Goal: Transaction & Acquisition: Purchase product/service

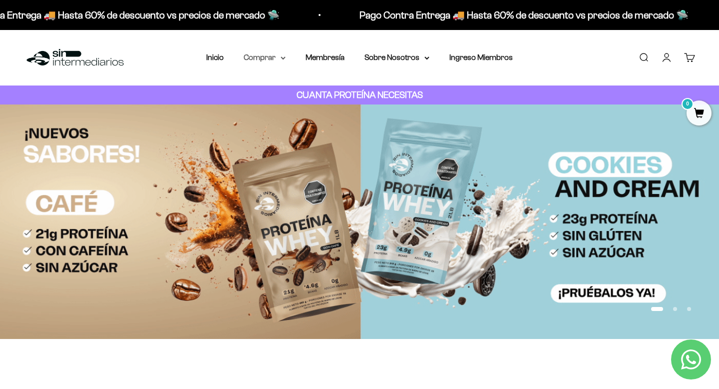
click at [275, 62] on summary "Comprar" at bounding box center [265, 57] width 42 height 13
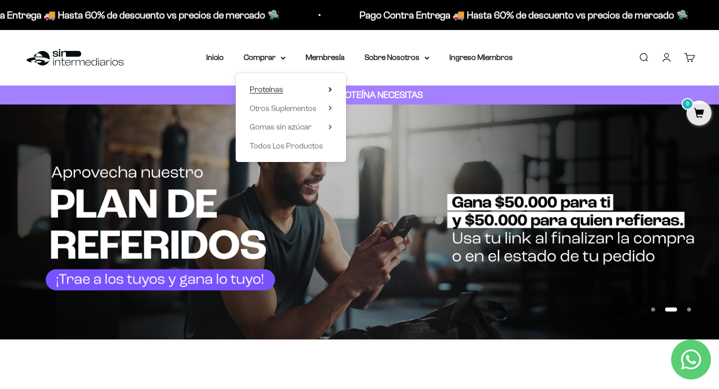
click at [330, 89] on icon at bounding box center [330, 89] width 3 height 5
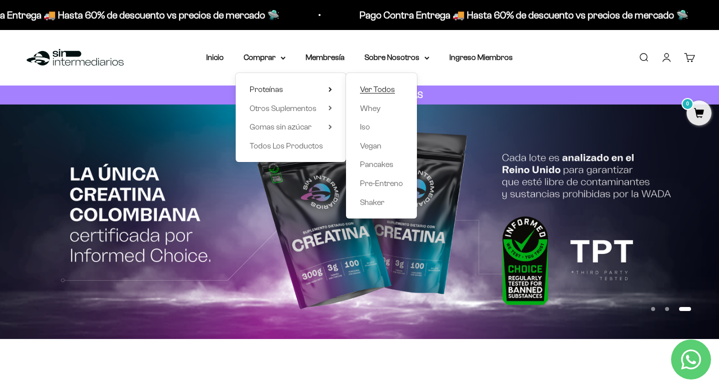
click at [381, 88] on span "Ver Todos" at bounding box center [377, 89] width 35 height 8
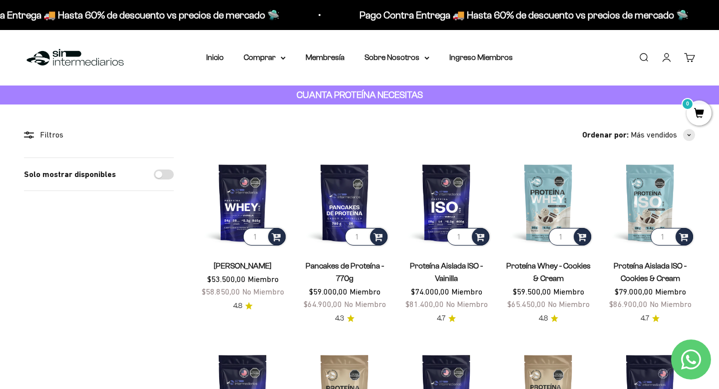
scroll to position [50, 0]
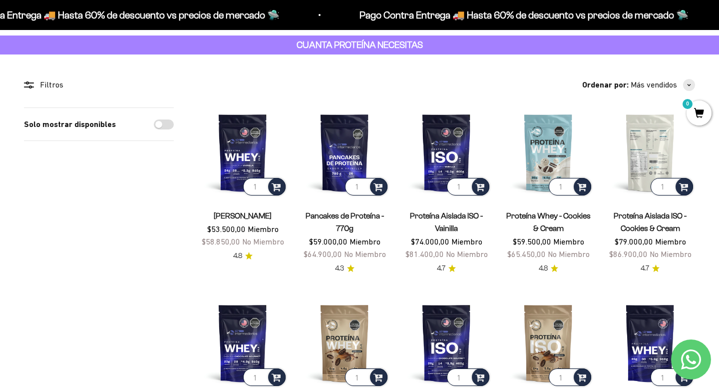
click at [655, 156] on img at bounding box center [650, 152] width 90 height 90
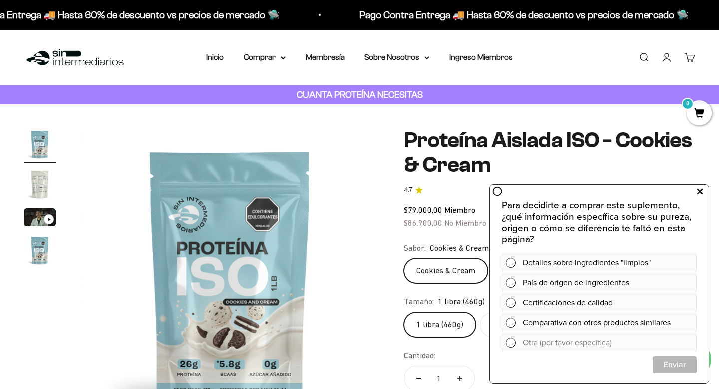
click at [699, 193] on icon at bounding box center [699, 191] width 5 height 13
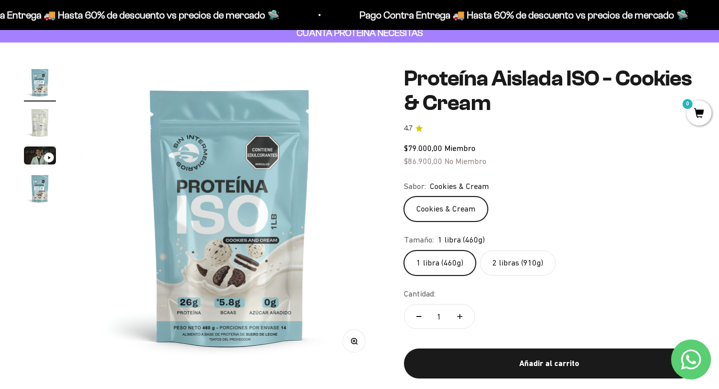
scroll to position [82, 0]
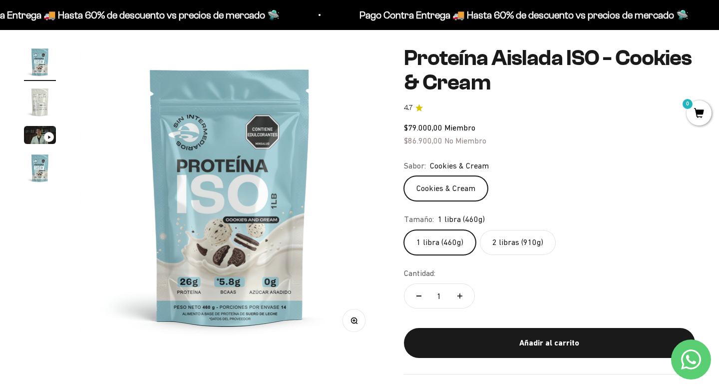
click at [498, 239] on label "2 libras (910g)" at bounding box center [518, 242] width 76 height 25
click at [404, 230] on input "2 libras (910g)" at bounding box center [404, 229] width 0 height 0
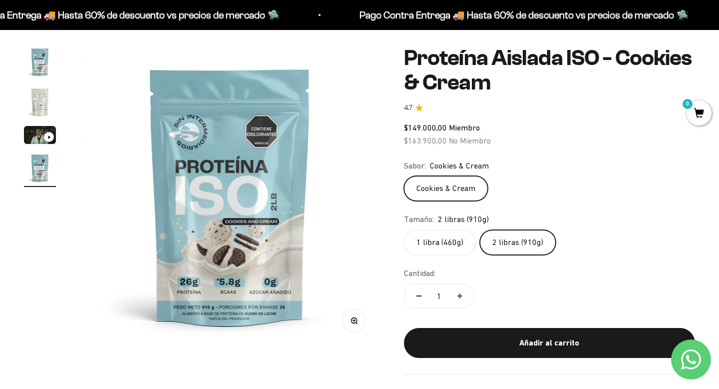
click at [445, 235] on label "1 libra (460g)" at bounding box center [440, 242] width 72 height 25
click at [404, 230] on input "1 libra (460g)" at bounding box center [404, 229] width 0 height 0
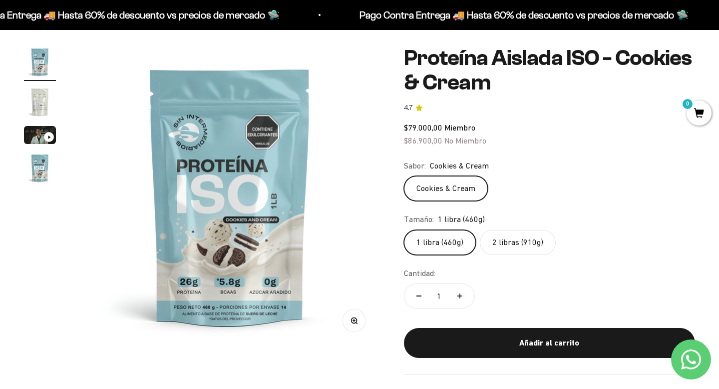
click at [514, 246] on label "2 libras (910g)" at bounding box center [518, 242] width 76 height 25
click at [404, 230] on input "2 libras (910g)" at bounding box center [404, 229] width 0 height 0
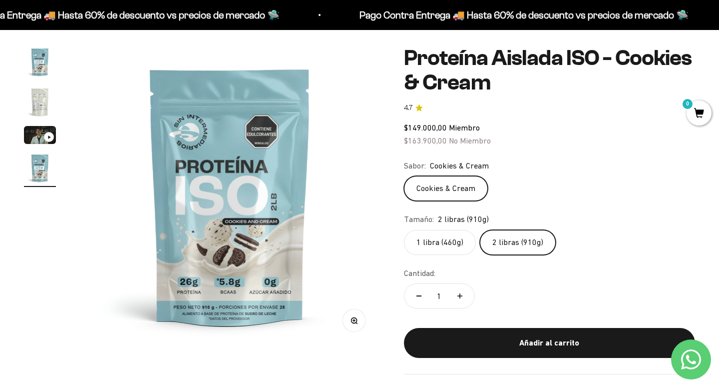
click at [438, 244] on label "1 libra (460g)" at bounding box center [440, 242] width 72 height 25
click at [404, 230] on input "1 libra (460g)" at bounding box center [404, 229] width 0 height 0
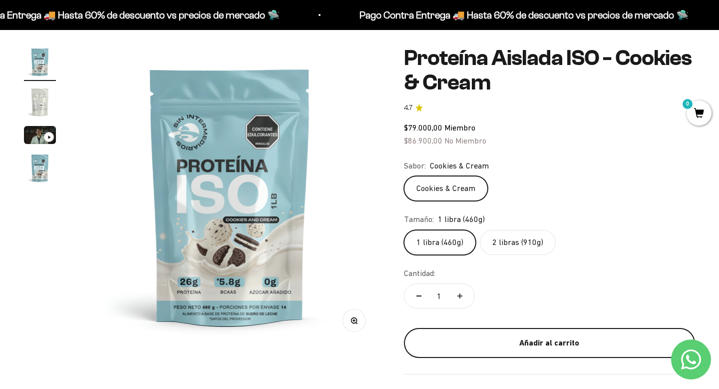
click at [525, 350] on button "Añadir al carrito" at bounding box center [549, 343] width 291 height 30
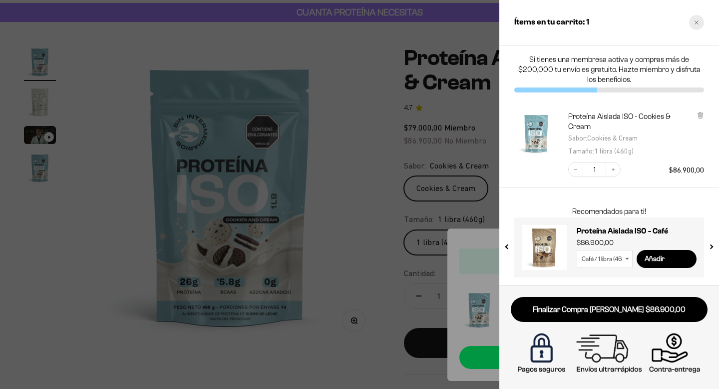
click at [699, 23] on div "Close cart" at bounding box center [696, 22] width 15 height 15
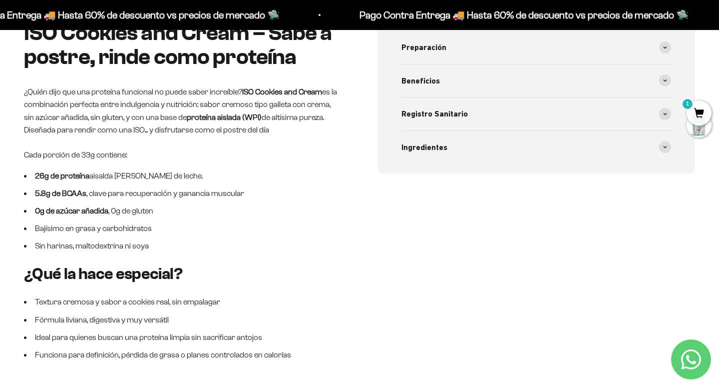
scroll to position [448, 0]
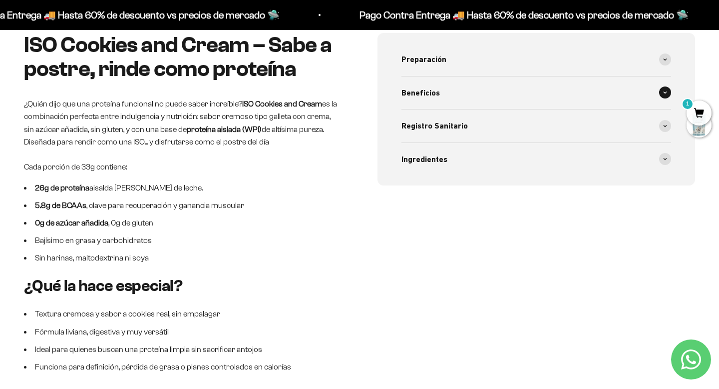
click at [590, 93] on div "Beneficios" at bounding box center [537, 92] width 270 height 33
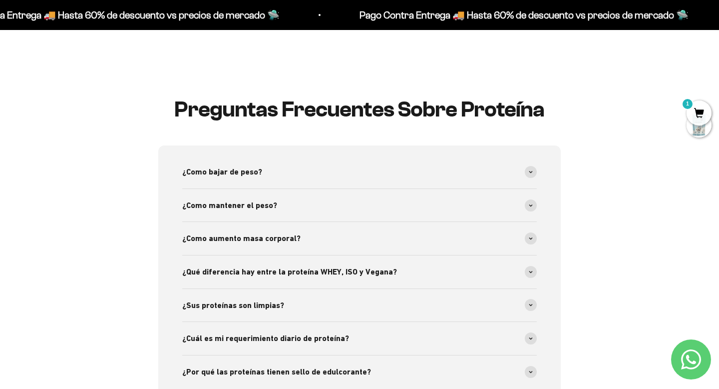
scroll to position [1593, 0]
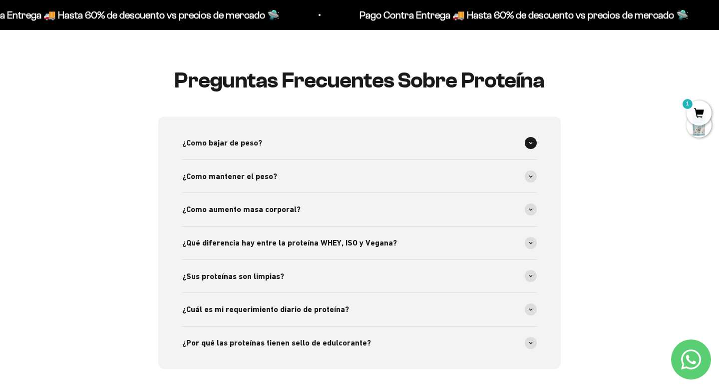
click at [532, 144] on icon at bounding box center [531, 142] width 4 height 3
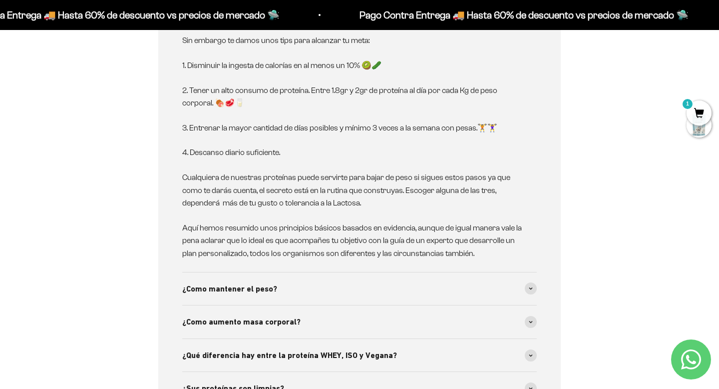
scroll to position [1769, 0]
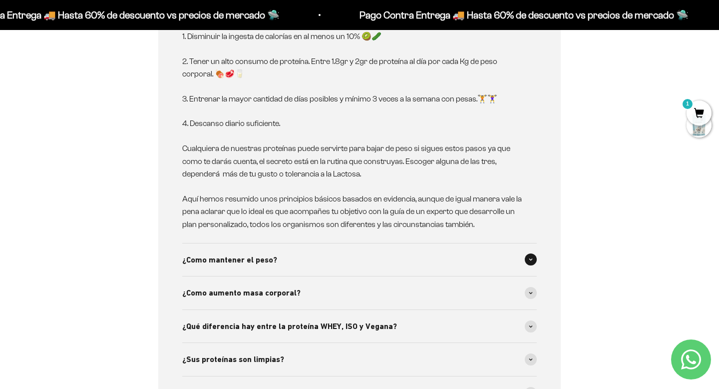
click at [535, 264] on span at bounding box center [531, 259] width 12 height 12
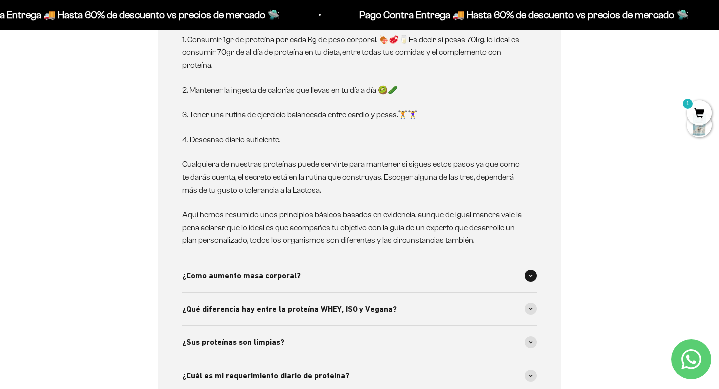
scroll to position [2110, 0]
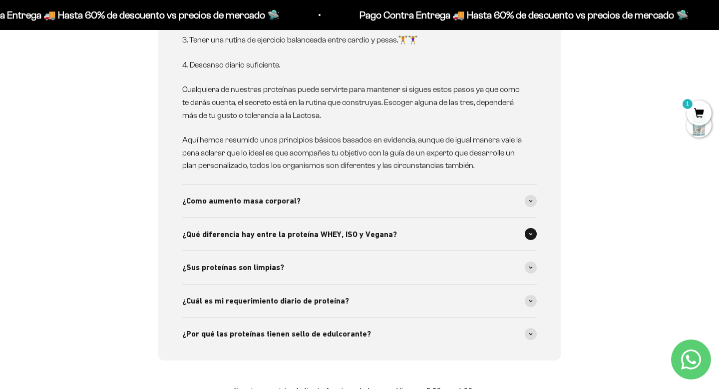
click at [533, 233] on span at bounding box center [531, 234] width 12 height 12
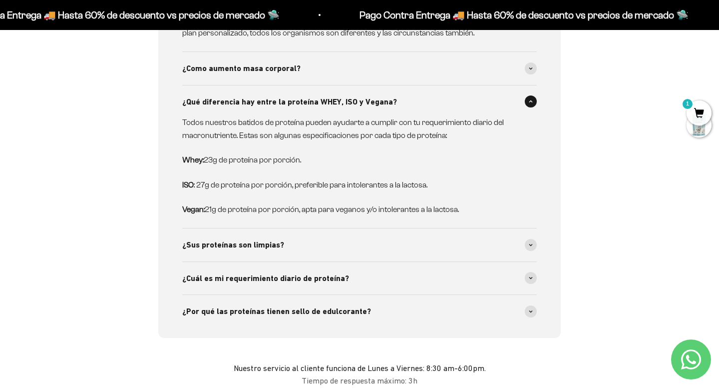
scroll to position [2252, 0]
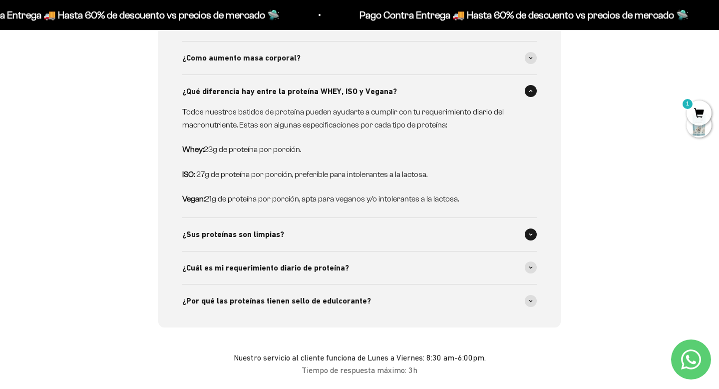
click at [531, 229] on div "¿Sus proteínas son limpias?" at bounding box center [359, 234] width 355 height 33
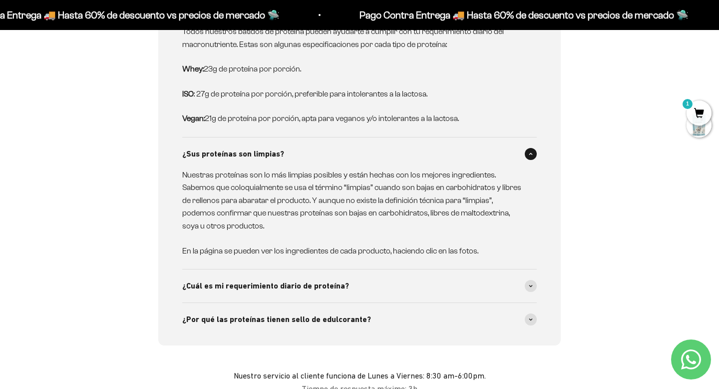
scroll to position [2338, 0]
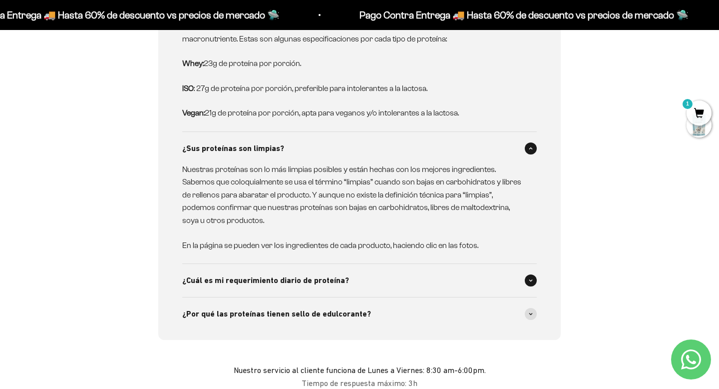
click at [532, 284] on span at bounding box center [531, 280] width 12 height 12
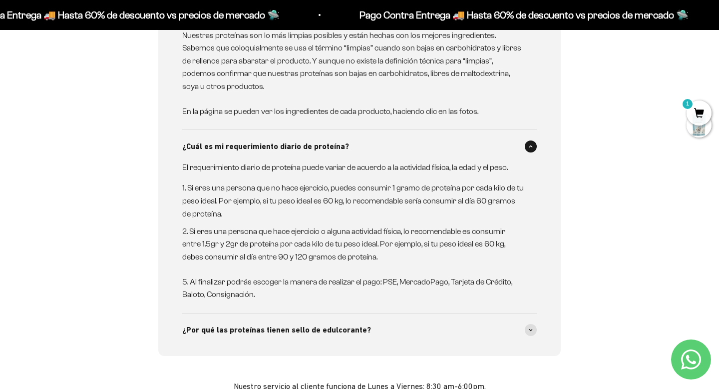
scroll to position [2505, 0]
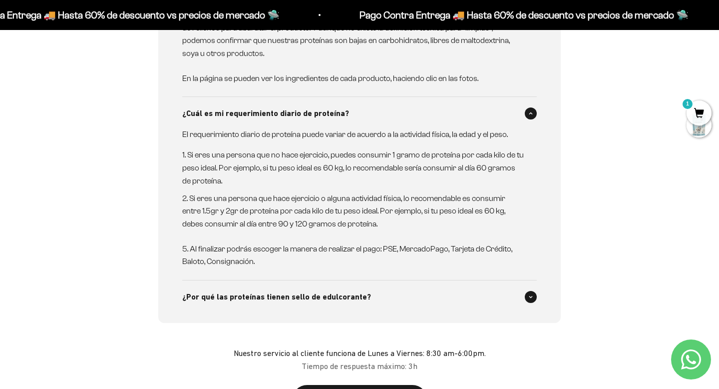
click at [528, 299] on span at bounding box center [531, 297] width 12 height 12
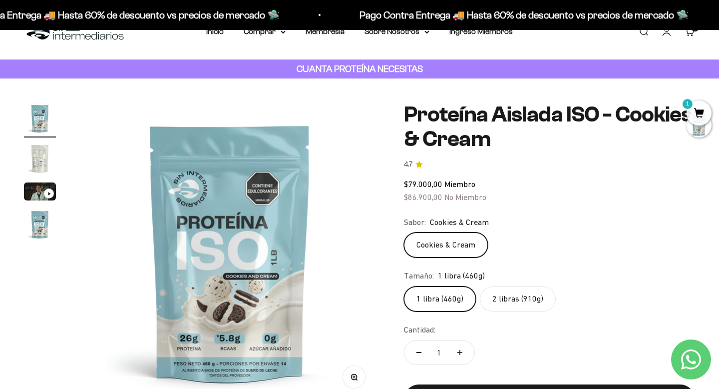
scroll to position [0, 0]
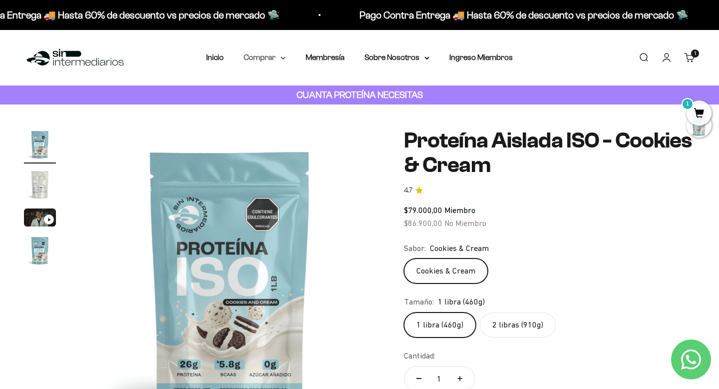
click at [283, 56] on icon at bounding box center [283, 57] width 5 height 3
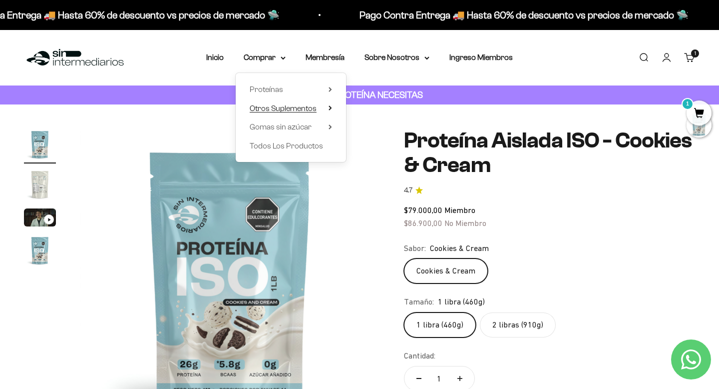
click at [326, 107] on summary "Otros Suplementos" at bounding box center [291, 108] width 82 height 13
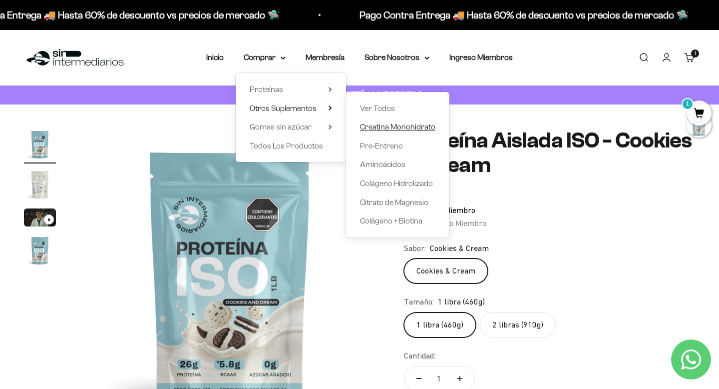
click at [393, 128] on span "Creatina Monohidrato" at bounding box center [397, 126] width 75 height 8
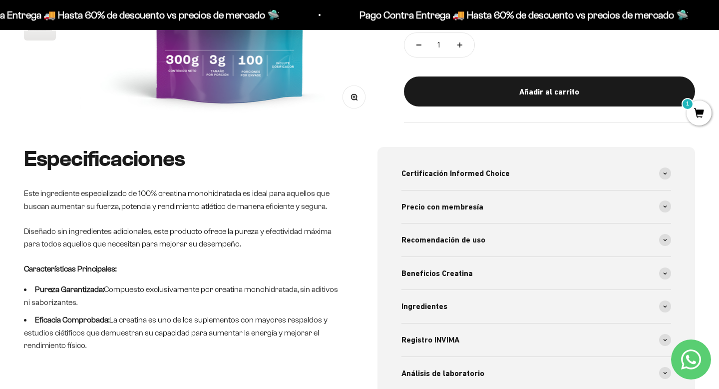
scroll to position [324, 0]
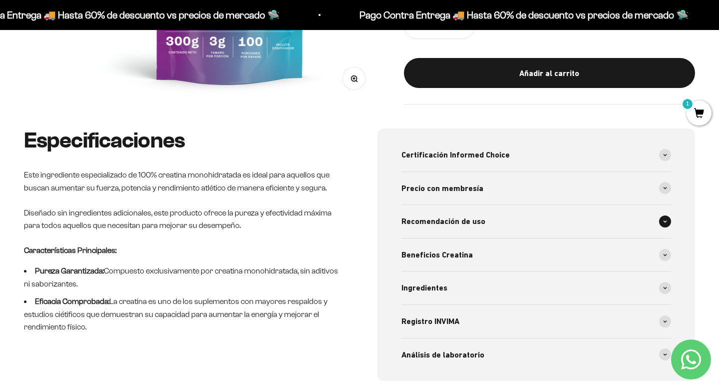
click at [449, 228] on div "Recomendación de uso" at bounding box center [537, 221] width 270 height 33
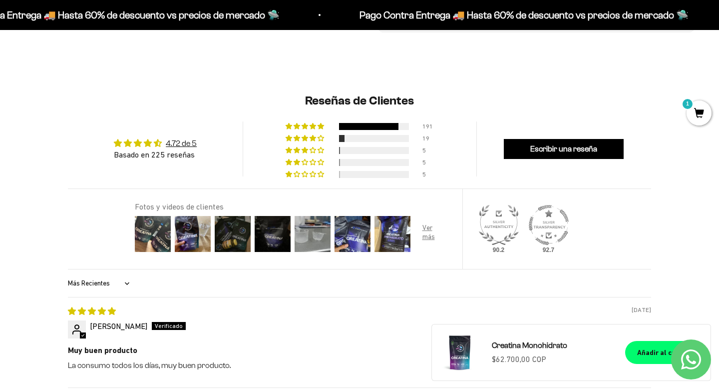
scroll to position [0, 0]
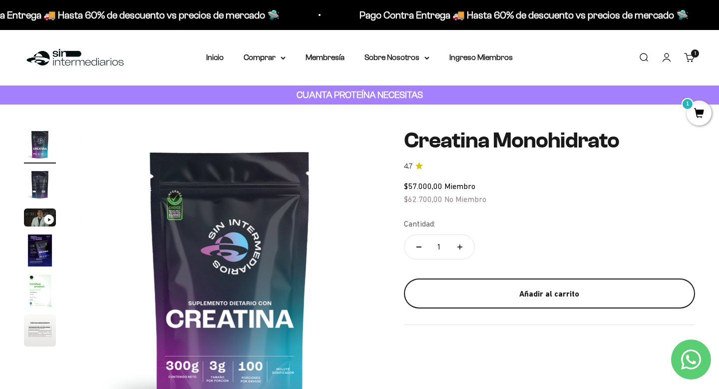
click at [462, 295] on div "Añadir al carrito" at bounding box center [549, 293] width 251 height 13
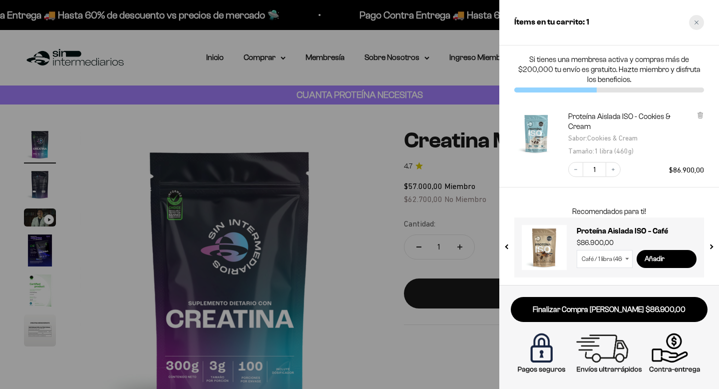
click at [701, 17] on div "Close cart" at bounding box center [696, 22] width 15 height 15
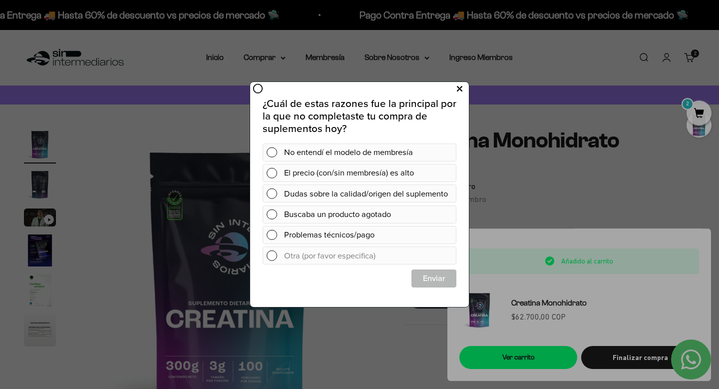
click at [461, 88] on icon at bounding box center [459, 88] width 5 height 13
click at [281, 60] on div at bounding box center [359, 194] width 719 height 389
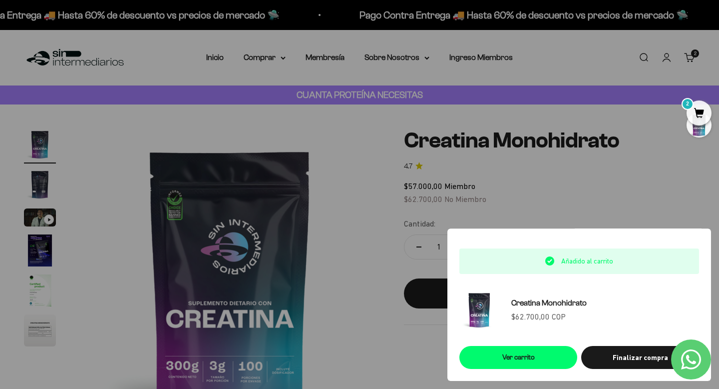
click at [663, 210] on div at bounding box center [359, 194] width 719 height 389
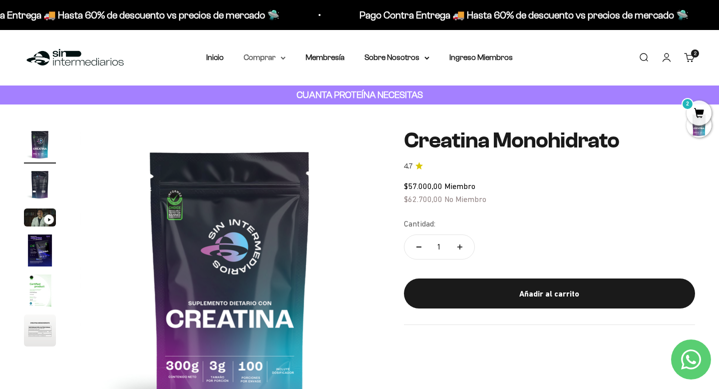
click at [281, 61] on summary "Comprar" at bounding box center [265, 57] width 42 height 13
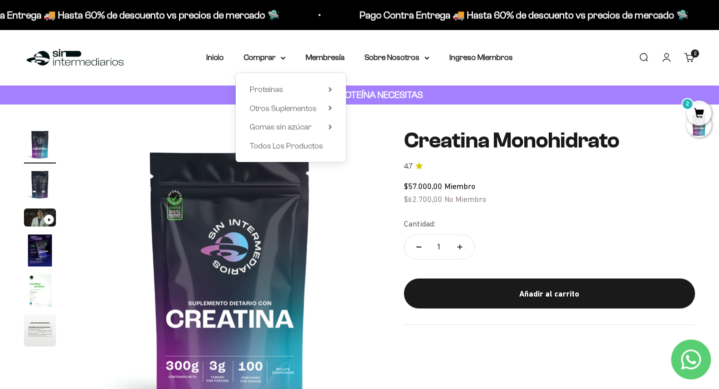
click at [332, 104] on div "Proteínas Ver Todos Whey Iso Vegan Shaker" at bounding box center [291, 117] width 110 height 89
click at [330, 106] on icon at bounding box center [330, 108] width 2 height 4
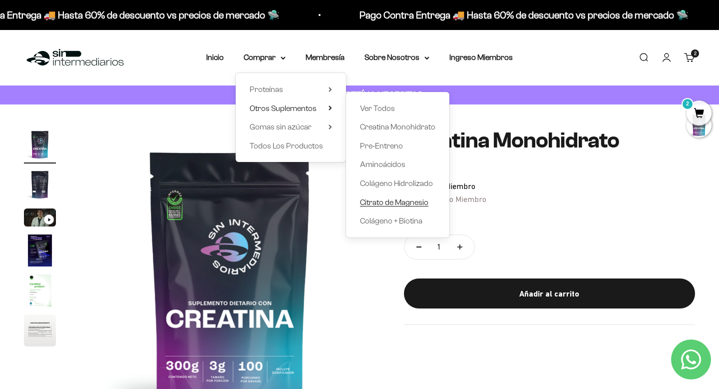
click at [409, 202] on span "Citrato de Magnesio" at bounding box center [394, 202] width 68 height 8
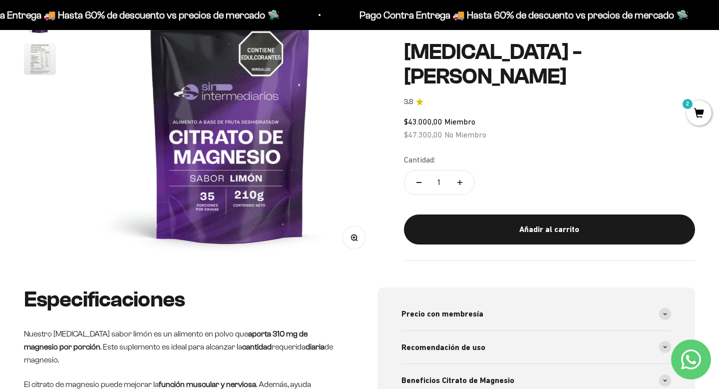
scroll to position [115, 0]
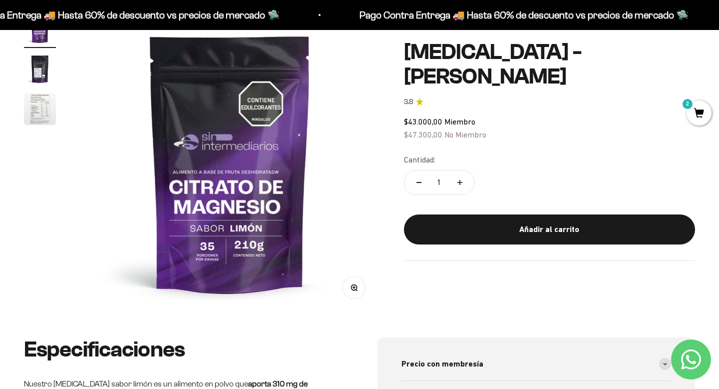
click at [316, 130] on img at bounding box center [230, 163] width 300 height 300
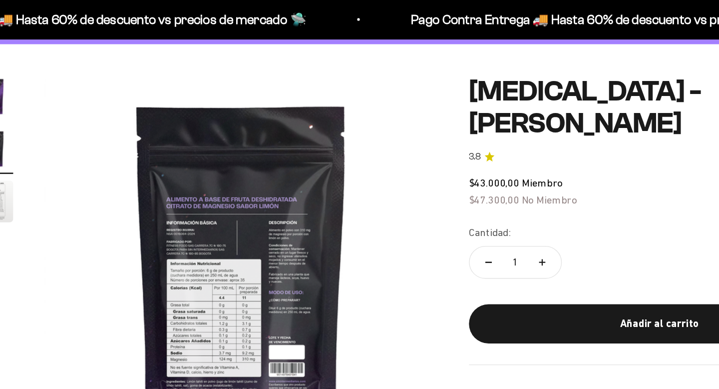
scroll to position [0, 0]
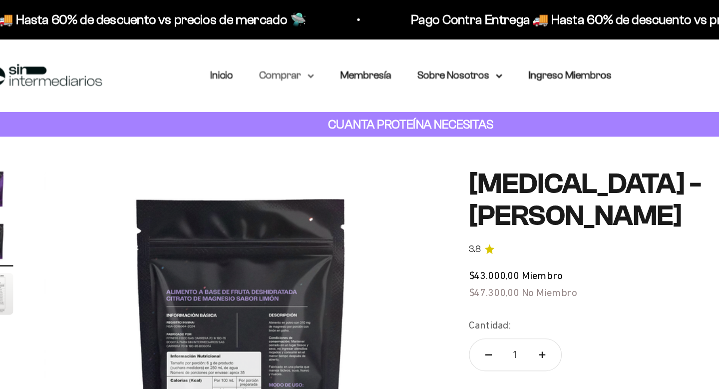
click at [284, 58] on icon at bounding box center [283, 58] width 4 height 2
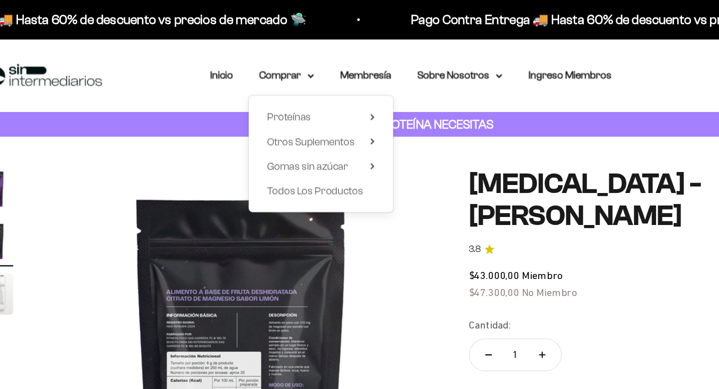
click at [333, 90] on div "Proteínas Ver Todos Whey Iso Vegan Shaker" at bounding box center [291, 117] width 110 height 89
click at [331, 89] on icon at bounding box center [330, 89] width 2 height 4
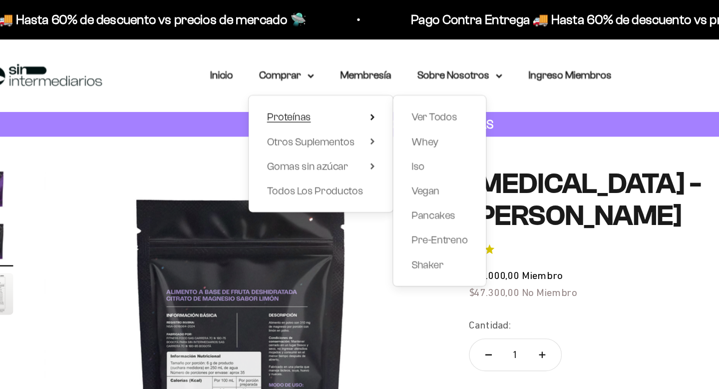
click at [303, 87] on summary "Proteínas" at bounding box center [291, 89] width 82 height 13
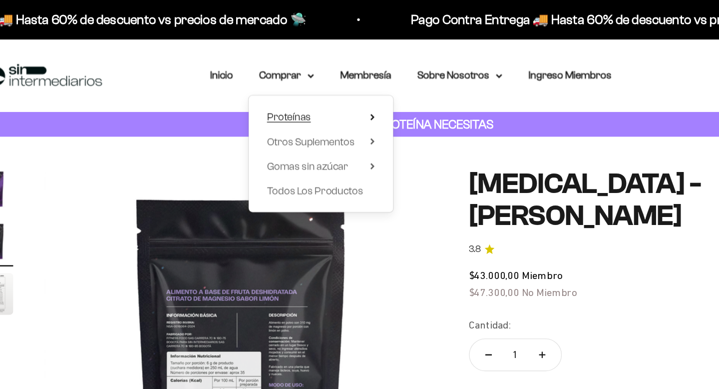
click at [276, 86] on span "Proteínas" at bounding box center [266, 89] width 33 height 8
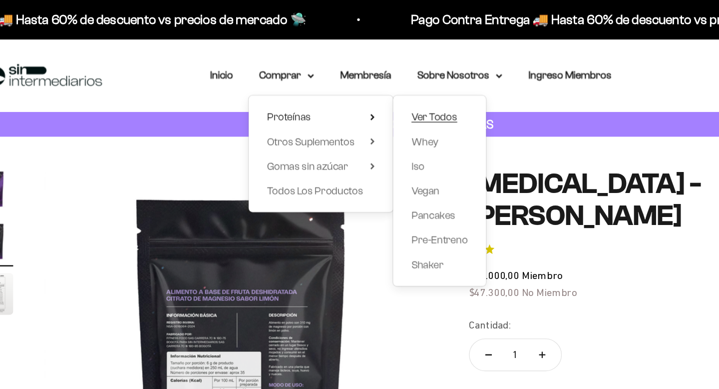
click at [395, 87] on link "Ver Todos" at bounding box center [381, 89] width 43 height 13
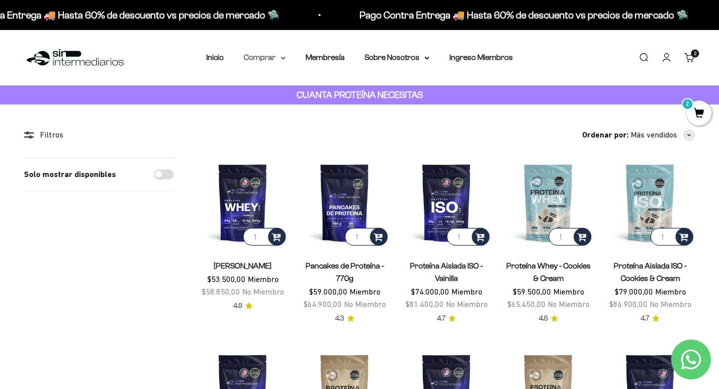
click at [282, 59] on icon at bounding box center [283, 57] width 5 height 3
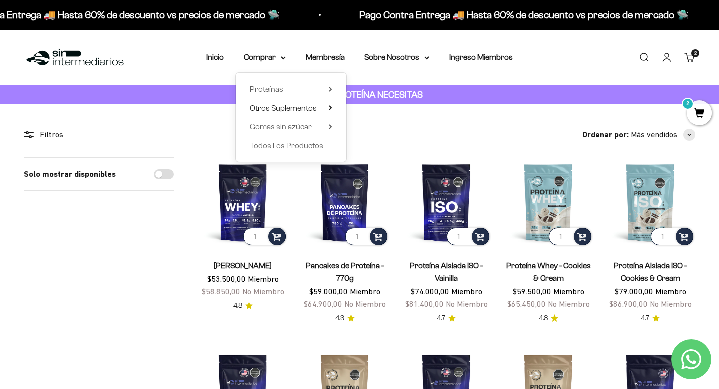
click at [302, 106] on span "Otros Suplementos" at bounding box center [283, 108] width 67 height 8
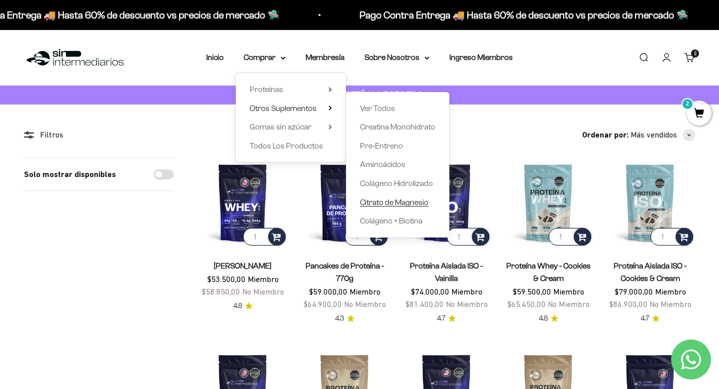
click at [386, 206] on span "Citrato de Magnesio" at bounding box center [394, 202] width 68 height 8
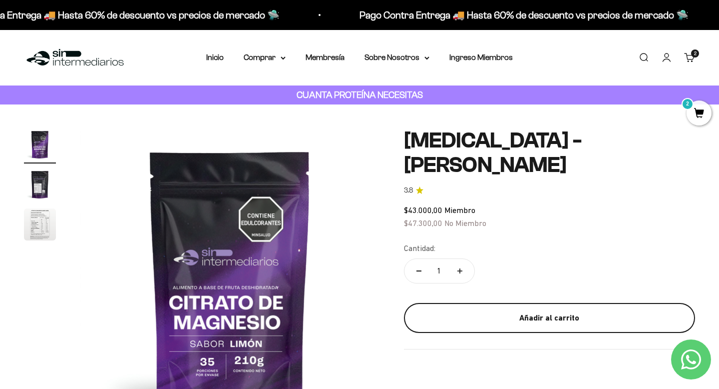
click at [563, 307] on button "Añadir al carrito" at bounding box center [549, 318] width 291 height 30
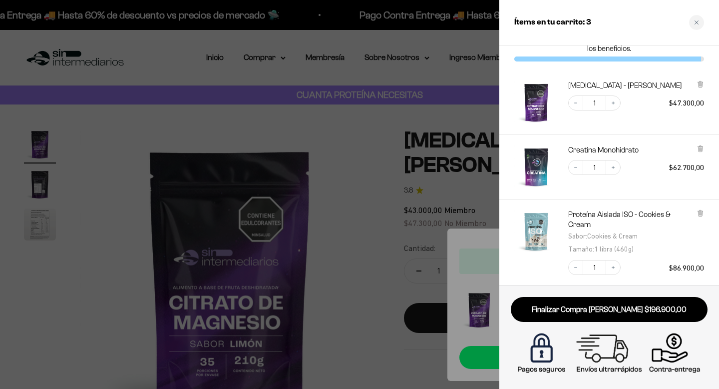
scroll to position [39, 0]
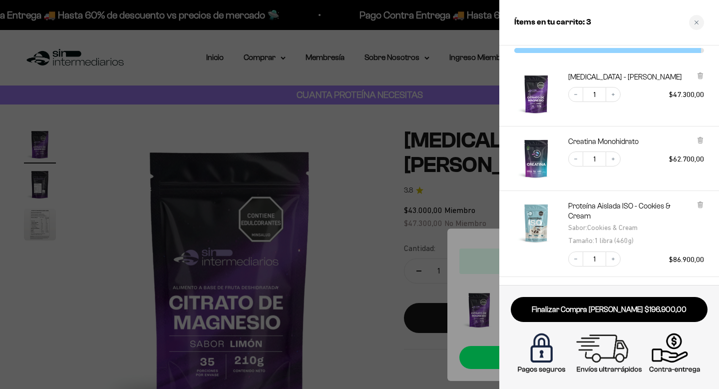
click at [541, 154] on img "Creatina Monohidrato" at bounding box center [537, 158] width 44 height 44
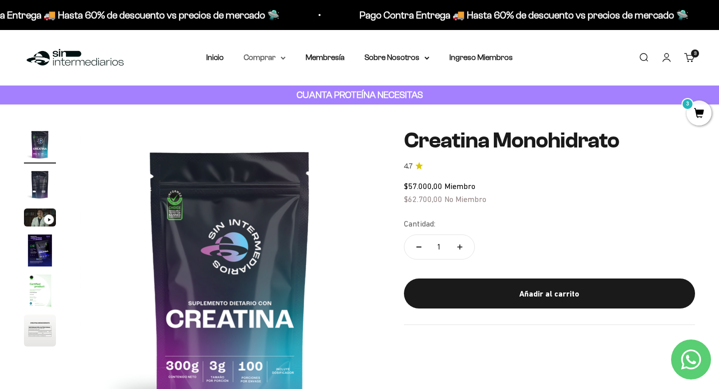
click at [282, 58] on icon at bounding box center [283, 58] width 4 height 2
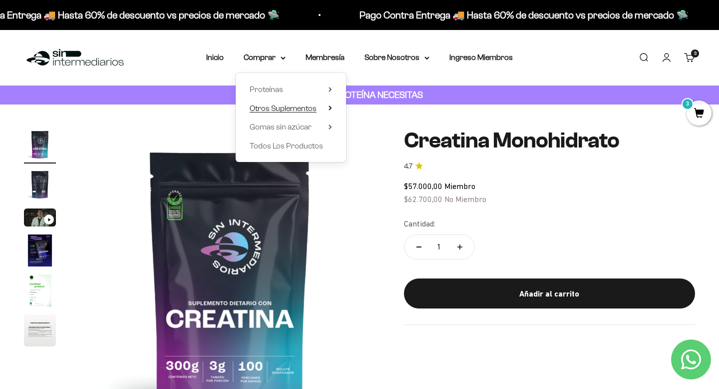
click at [309, 110] on span "Otros Suplementos" at bounding box center [283, 108] width 67 height 8
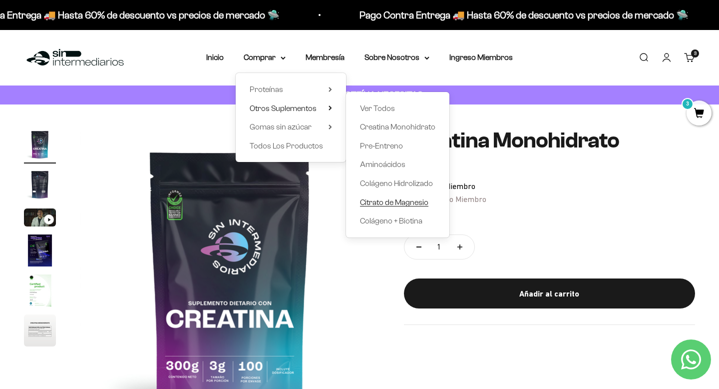
click at [395, 199] on span "Citrato de Magnesio" at bounding box center [394, 202] width 68 height 8
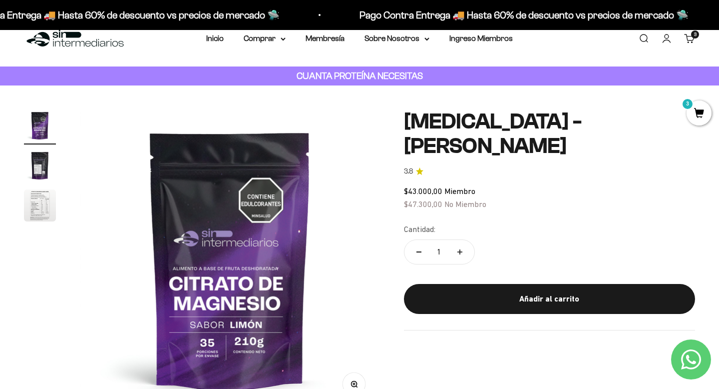
scroll to position [35, 0]
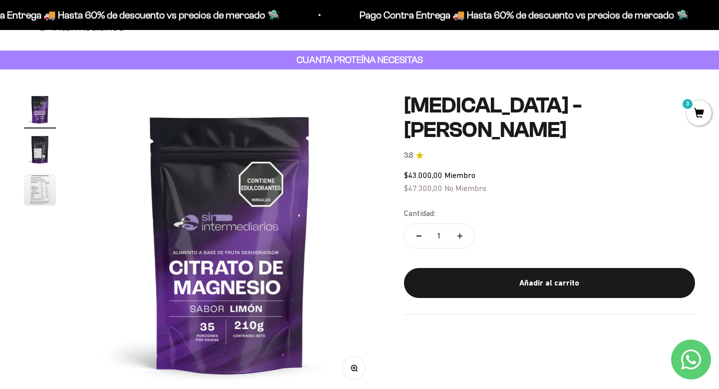
click at [27, 136] on img "Ir al artículo 2" at bounding box center [40, 149] width 32 height 32
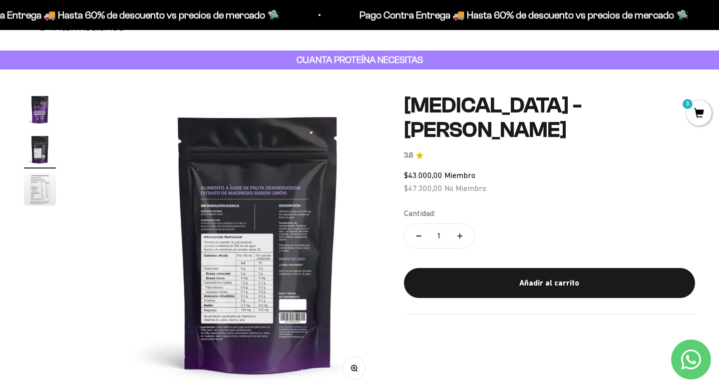
scroll to position [0, 312]
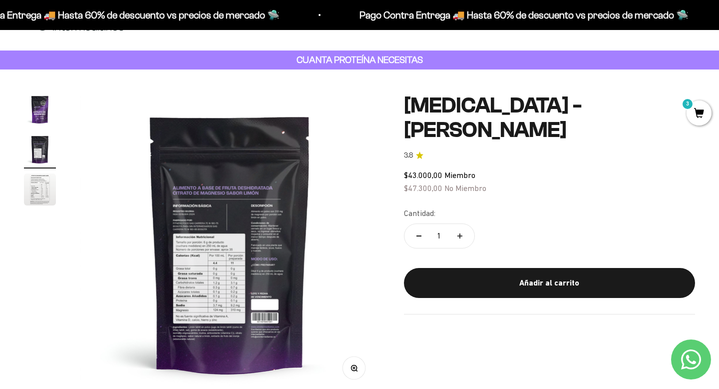
click at [45, 196] on img "Ir al artículo 3" at bounding box center [40, 189] width 32 height 32
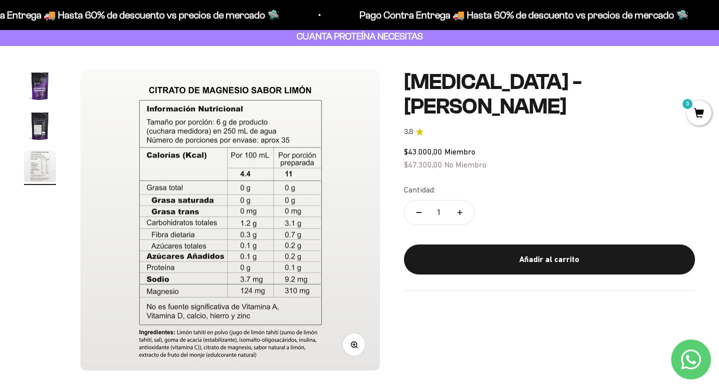
scroll to position [60, 0]
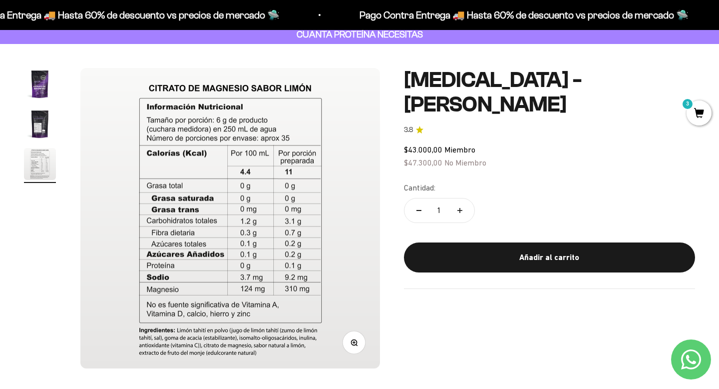
click at [696, 116] on span "3" at bounding box center [699, 112] width 25 height 25
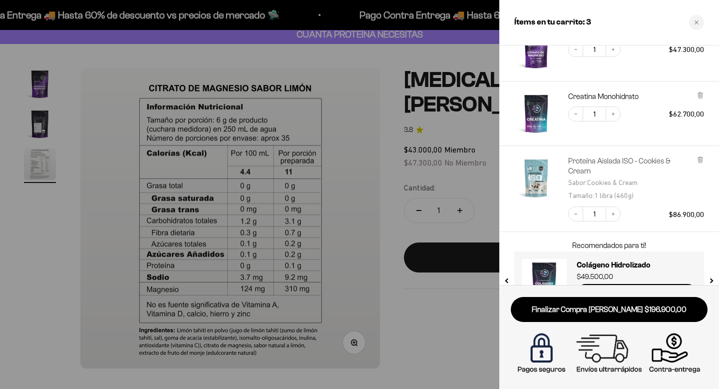
scroll to position [0, 0]
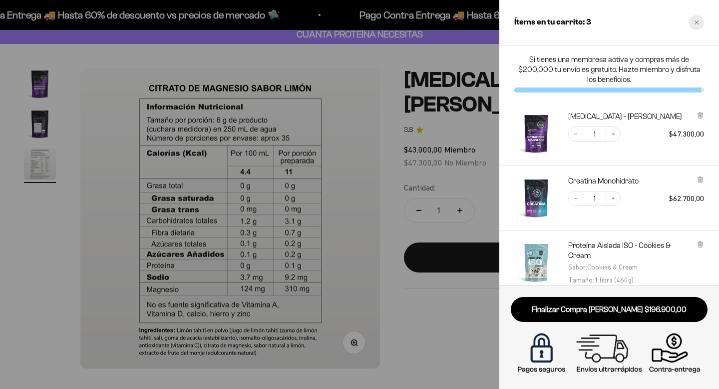
click at [700, 24] on div "Close cart" at bounding box center [696, 22] width 15 height 15
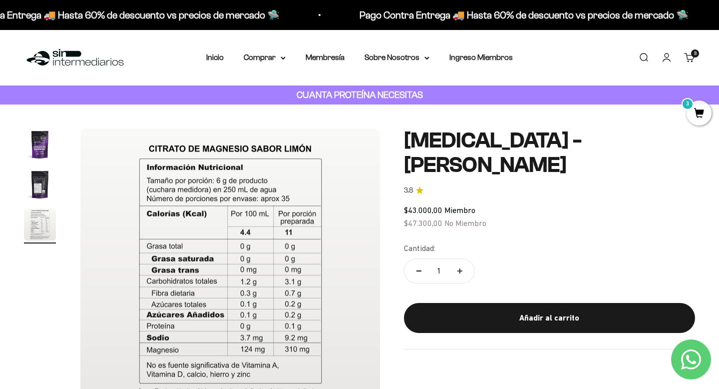
click at [697, 109] on span "3" at bounding box center [699, 112] width 25 height 25
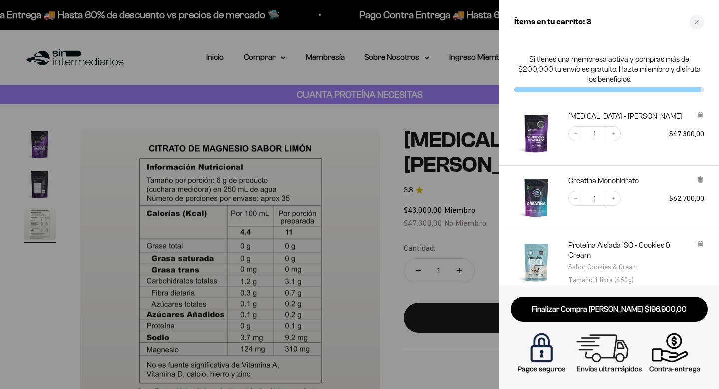
click at [420, 369] on div at bounding box center [359, 194] width 719 height 389
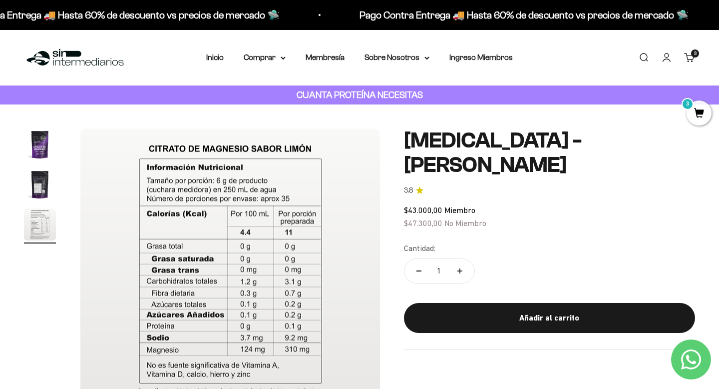
click at [43, 188] on img "Ir al artículo 2" at bounding box center [40, 184] width 32 height 32
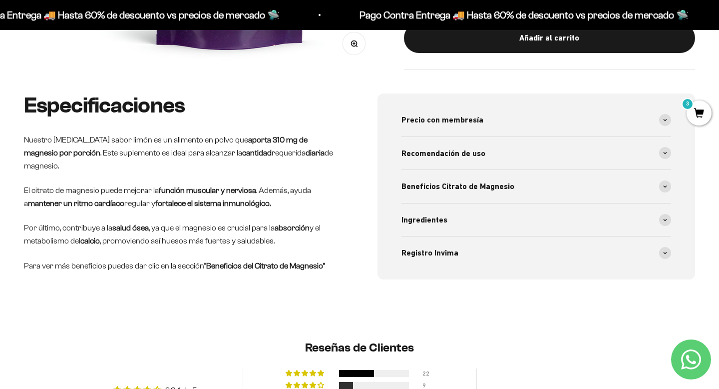
scroll to position [360, 0]
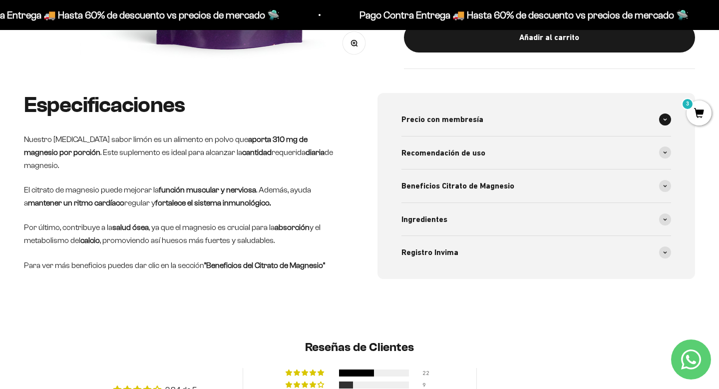
click at [666, 116] on span at bounding box center [665, 119] width 12 height 12
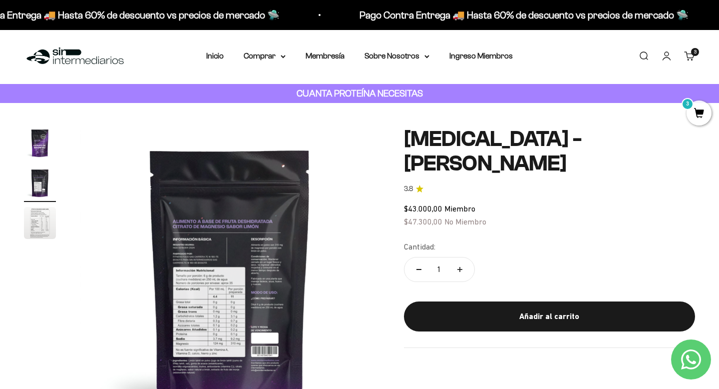
scroll to position [0, 0]
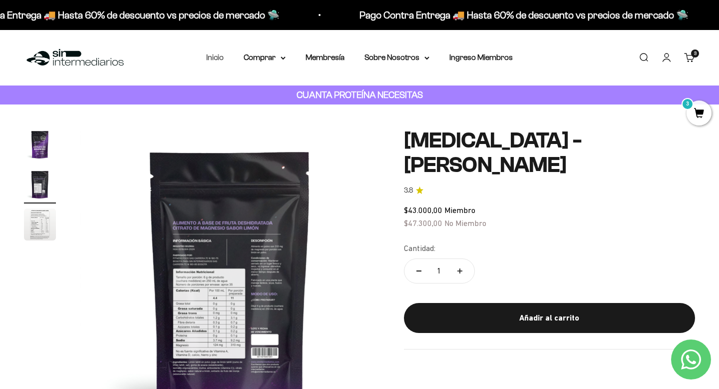
click at [216, 59] on link "Inicio" at bounding box center [214, 57] width 17 height 8
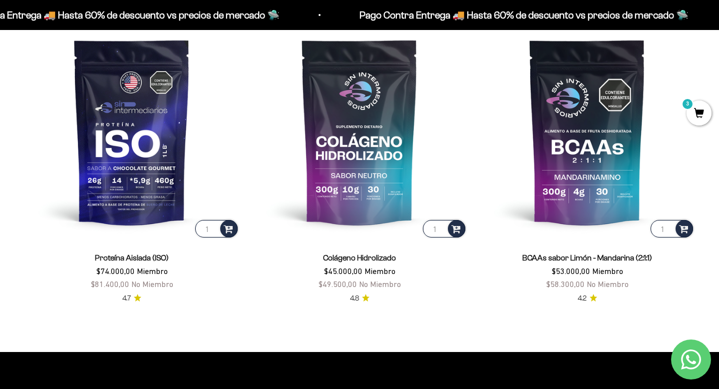
scroll to position [759, 0]
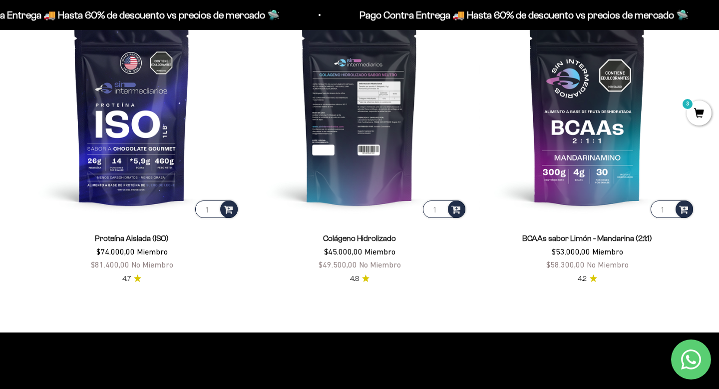
click at [362, 102] on img at bounding box center [360, 112] width 216 height 216
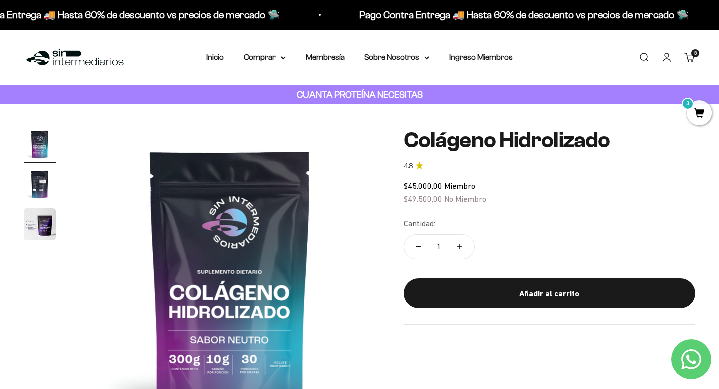
click at [245, 268] on img at bounding box center [230, 278] width 300 height 300
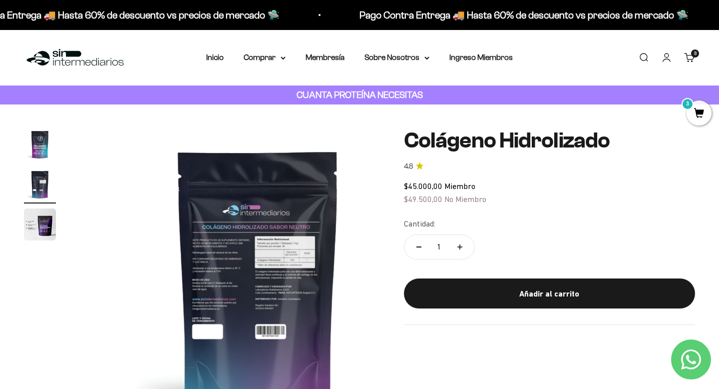
scroll to position [0, 312]
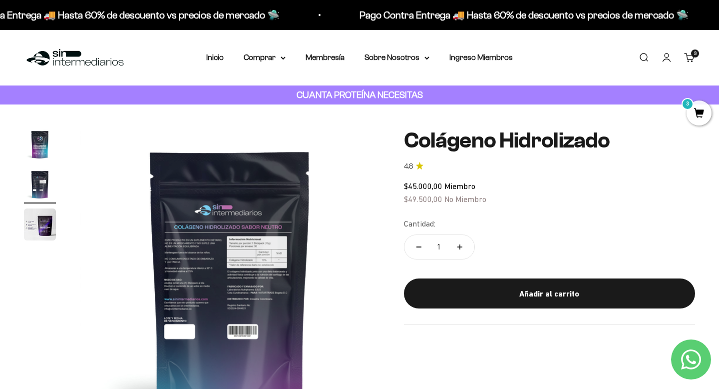
click at [35, 173] on img "Ir al artículo 2" at bounding box center [40, 184] width 32 height 32
click at [39, 198] on img "Ir al artículo 2" at bounding box center [40, 184] width 32 height 32
click at [44, 215] on img "Ir al artículo 3" at bounding box center [40, 224] width 32 height 32
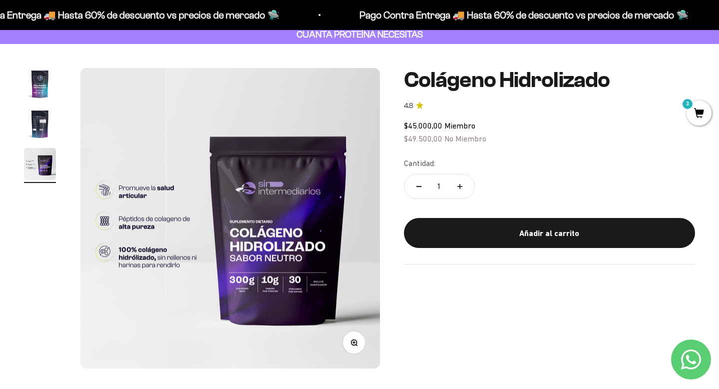
scroll to position [64, 0]
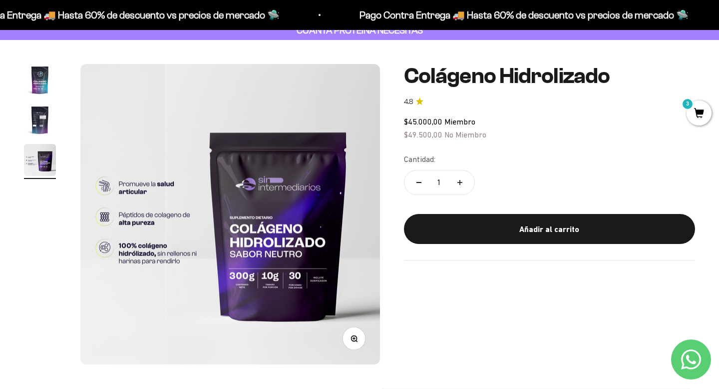
click at [43, 108] on img "Ir al artículo 2" at bounding box center [40, 120] width 32 height 32
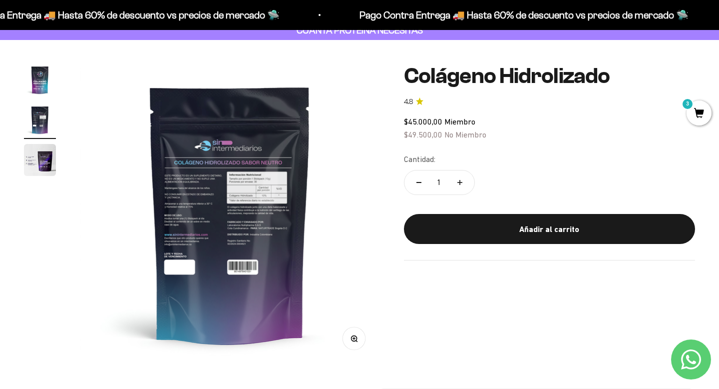
click at [220, 250] on img at bounding box center [230, 214] width 300 height 300
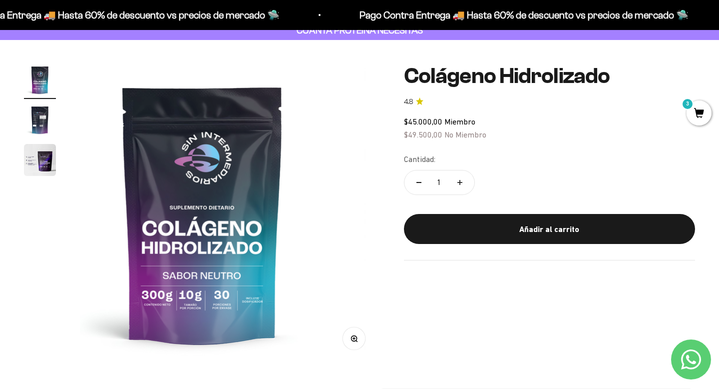
scroll to position [0, 0]
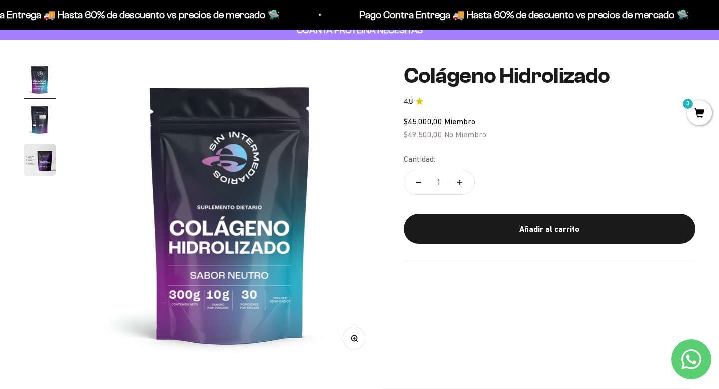
click at [33, 118] on img "Ir al artículo 2" at bounding box center [40, 120] width 32 height 32
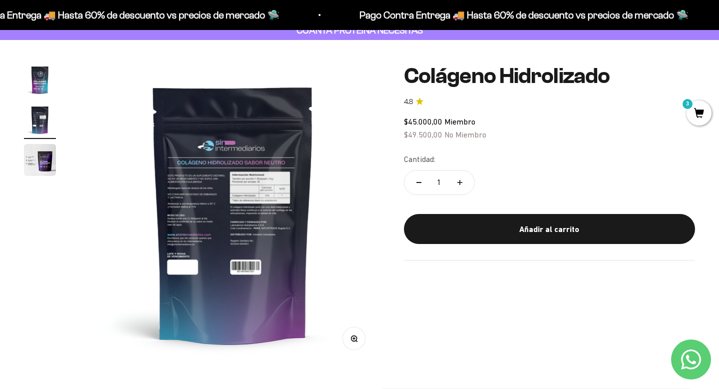
scroll to position [0, 312]
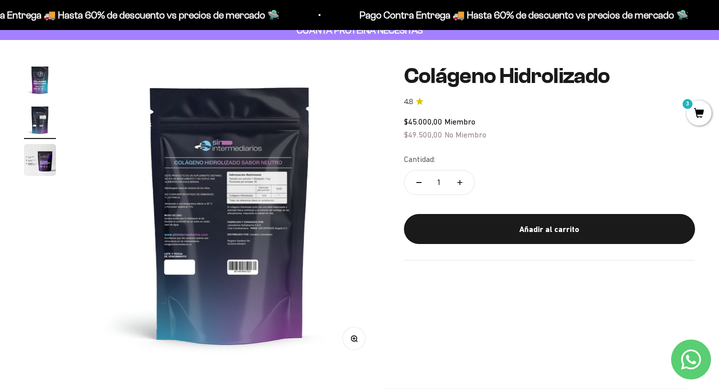
click at [358, 337] on button "Zoom" at bounding box center [354, 338] width 22 height 22
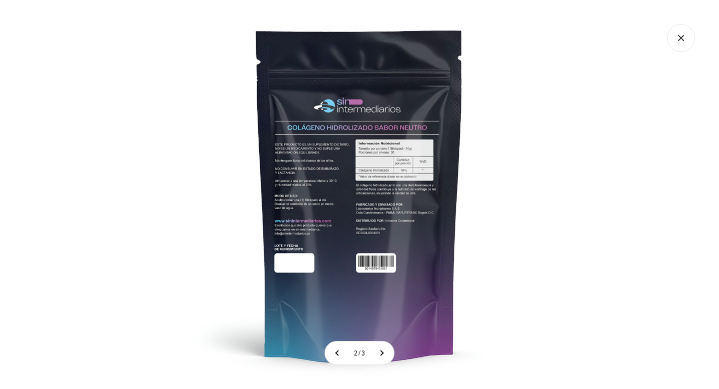
click at [378, 215] on img at bounding box center [359, 194] width 389 height 389
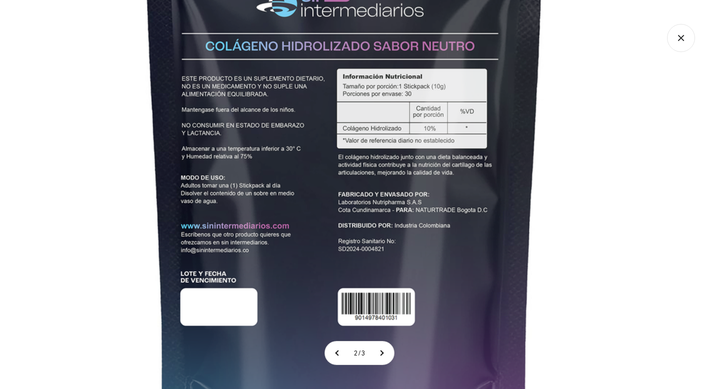
click at [378, 230] on img at bounding box center [344, 174] width 749 height 749
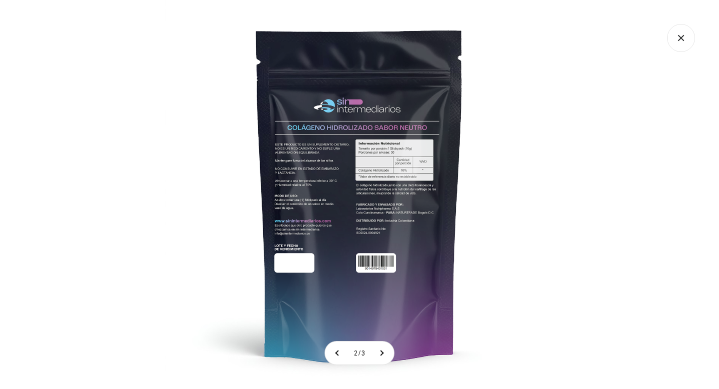
click at [378, 230] on img at bounding box center [359, 194] width 389 height 389
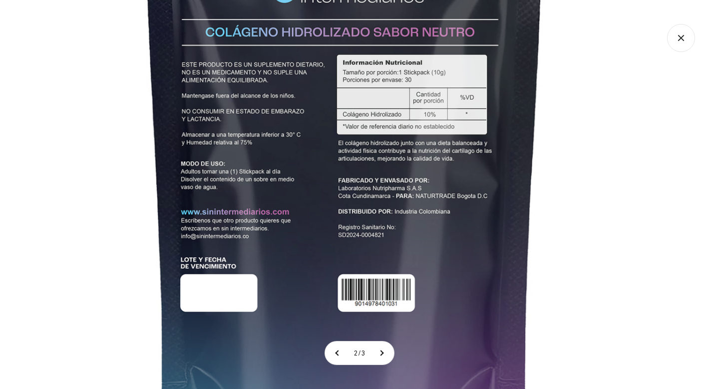
click at [378, 230] on img at bounding box center [344, 160] width 749 height 749
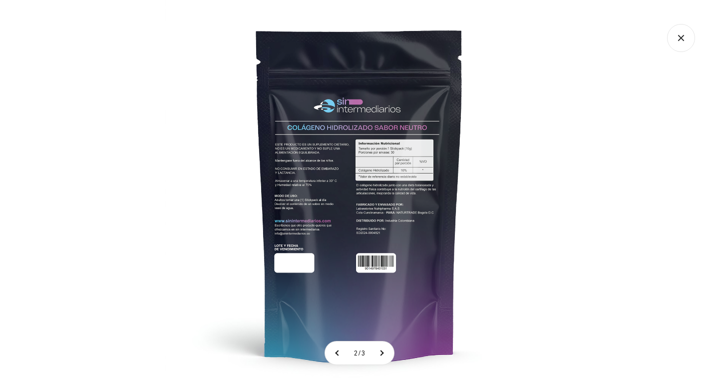
click at [684, 40] on icon "Cerrar galería" at bounding box center [681, 38] width 28 height 28
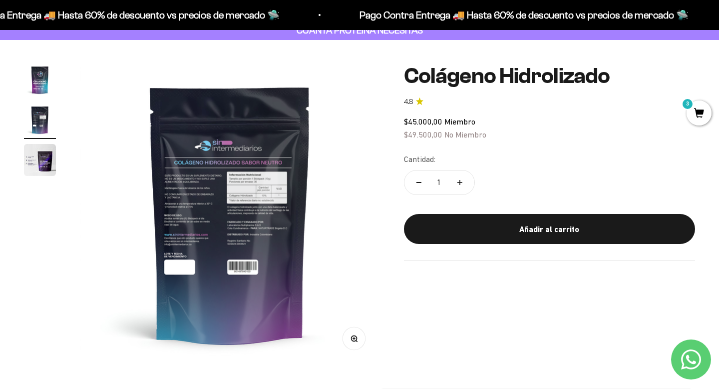
click at [37, 73] on img "Ir al artículo 1" at bounding box center [40, 80] width 32 height 32
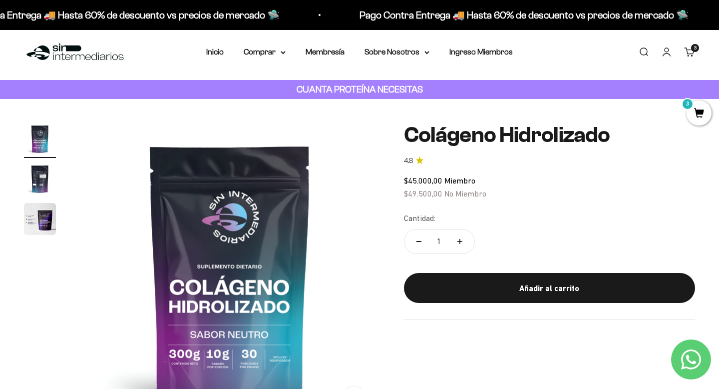
scroll to position [0, 0]
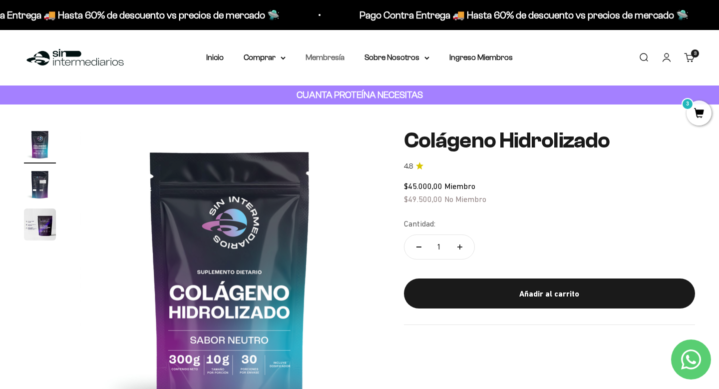
click at [326, 56] on link "Membresía" at bounding box center [325, 57] width 39 height 8
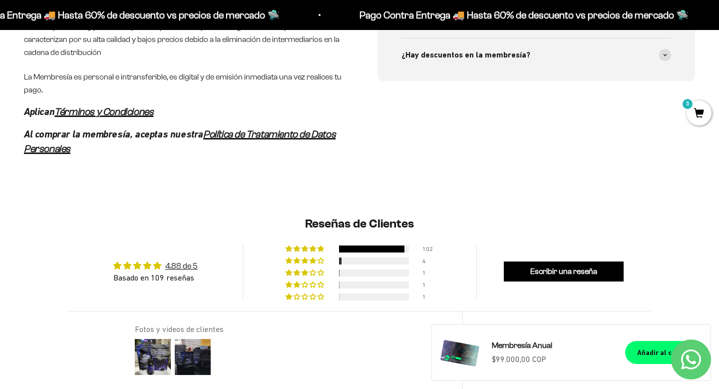
scroll to position [579, 0]
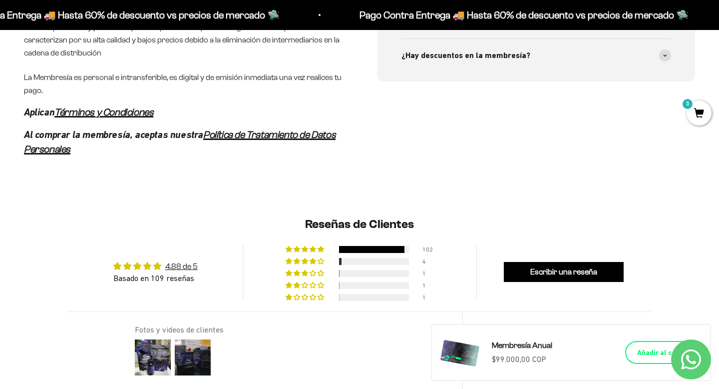
click at [637, 353] on button "Añadir al carrito" at bounding box center [663, 352] width 77 height 23
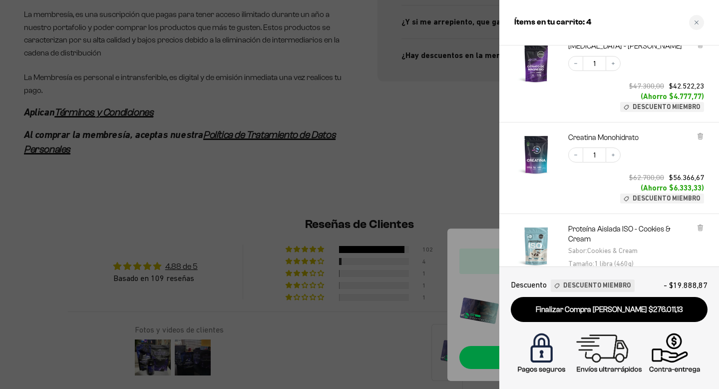
scroll to position [217, 0]
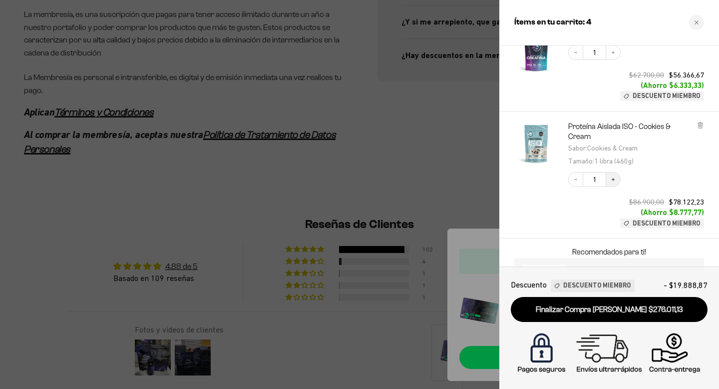
click at [612, 177] on icon "Increase quantity" at bounding box center [613, 179] width 6 height 6
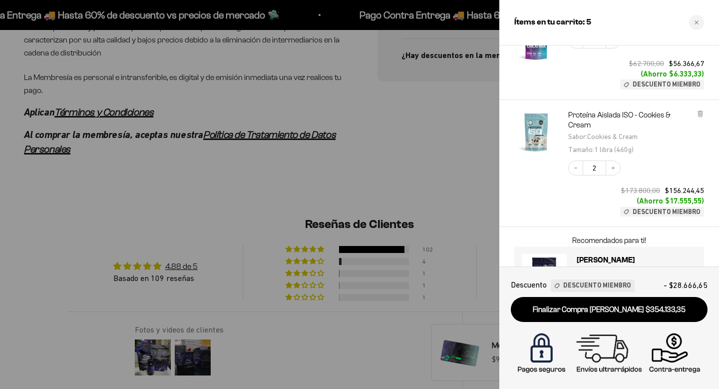
scroll to position [276, 0]
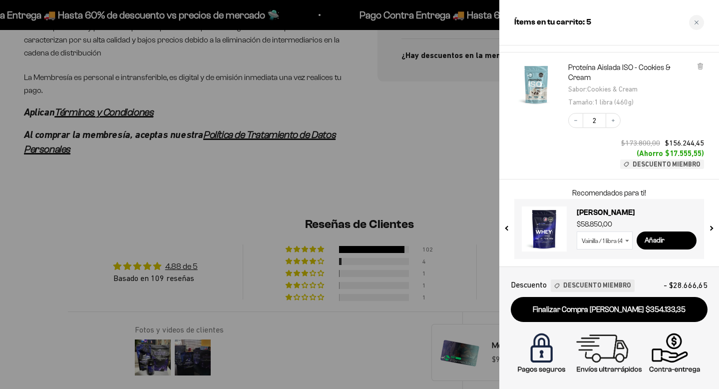
click at [441, 105] on div at bounding box center [359, 194] width 719 height 389
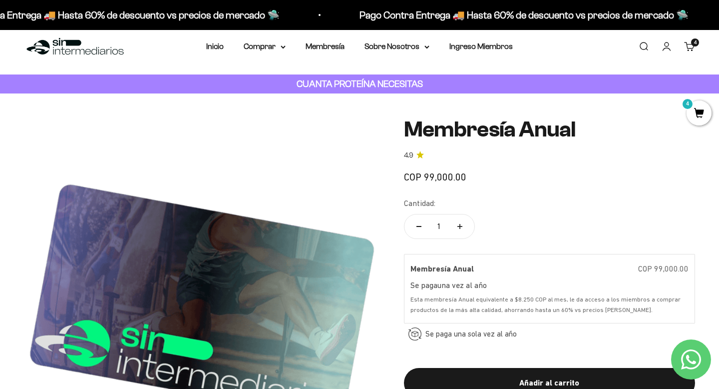
scroll to position [0, 0]
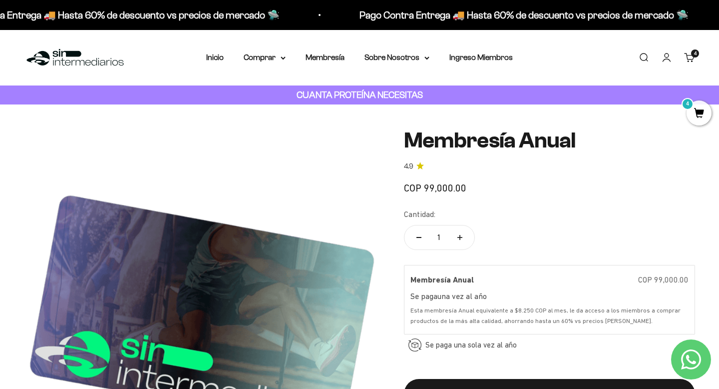
click at [667, 55] on link "Iniciar sesión" at bounding box center [666, 57] width 11 height 11
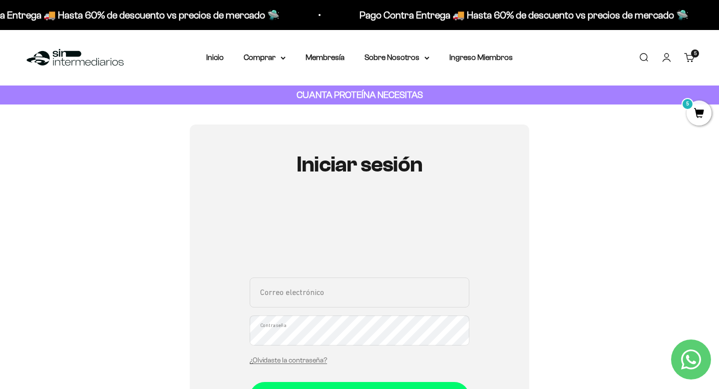
click at [371, 293] on input "Correo electrónico" at bounding box center [360, 292] width 220 height 30
type input "[EMAIL_ADDRESS][DOMAIN_NAME]"
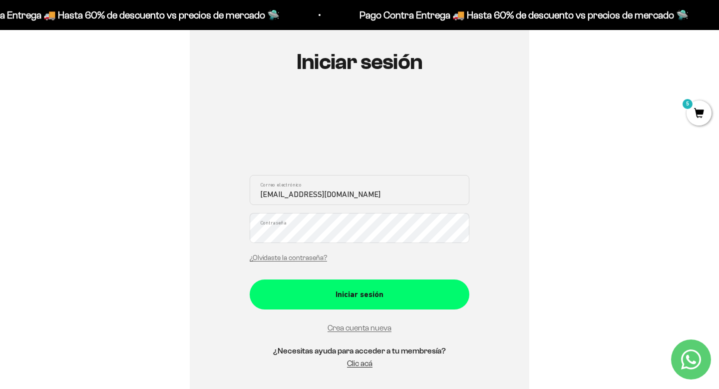
scroll to position [103, 0]
click at [385, 327] on link "Crea cuenta nueva" at bounding box center [360, 327] width 64 height 8
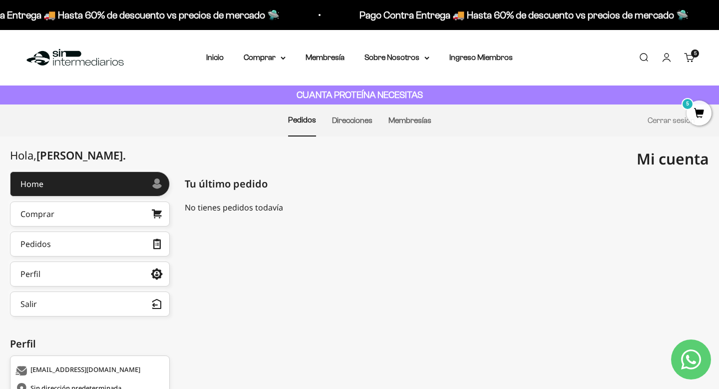
click at [601, 77] on div "Menú [GEOGRAPHIC_DATA] Inicio Comprar Proteínas Ver Todos Whey Iso Vegan Pancak…" at bounding box center [359, 57] width 719 height 55
click at [696, 112] on span "5" at bounding box center [699, 112] width 25 height 25
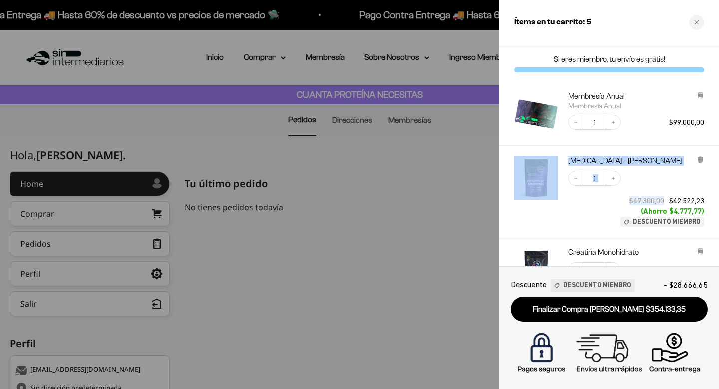
drag, startPoint x: 717, startPoint y: 184, endPoint x: 712, endPoint y: 130, distance: 54.6
click at [712, 127] on div "Membresía Anual Membresía Anual Decrease quantity 1 Increase quantity $99.000,0…" at bounding box center [610, 268] width 220 height 374
click at [507, 227] on div "[MEDICAL_DATA] - Sabor Limón Decrease quantity 1 Increase quantity $47.300,00 $…" at bounding box center [610, 191] width 220 height 91
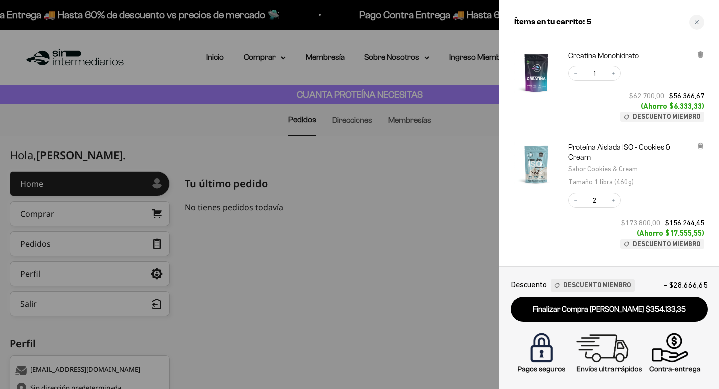
scroll to position [176, 0]
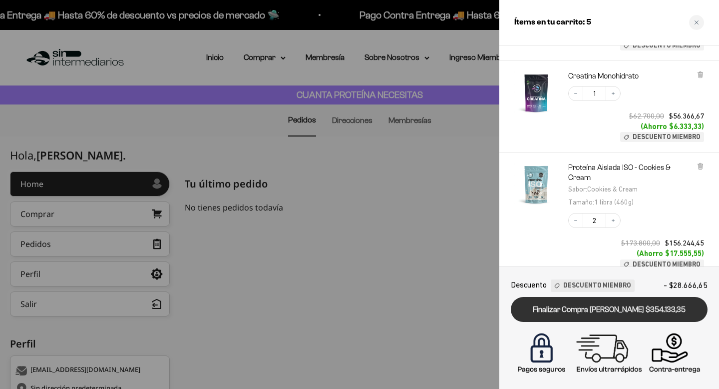
click at [595, 307] on link "Finalizar Compra [PERSON_NAME] $354.133,35" at bounding box center [609, 309] width 197 height 25
